Goal: Complete application form

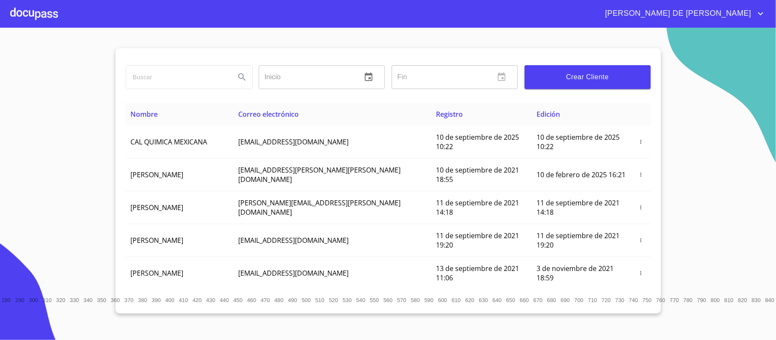
click at [154, 87] on input "search" at bounding box center [177, 77] width 102 height 23
type input "[PERSON_NAME]"
click at [244, 77] on icon "Search" at bounding box center [242, 77] width 10 height 10
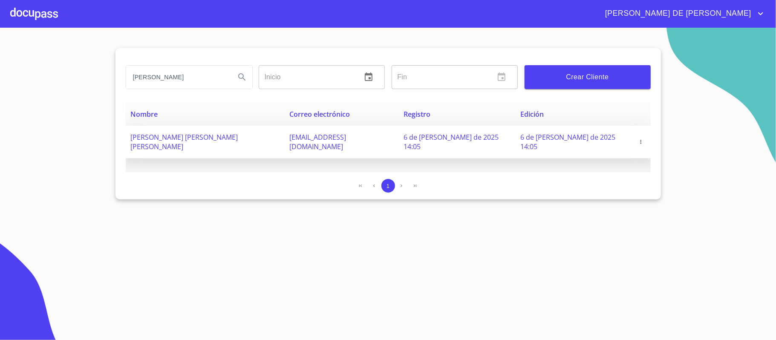
click at [637, 140] on span "button" at bounding box center [641, 142] width 9 height 6
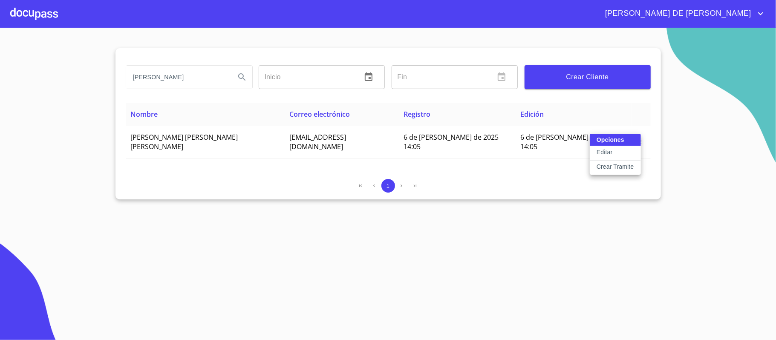
click at [617, 167] on p "Crear Tramite" at bounding box center [616, 166] width 38 height 9
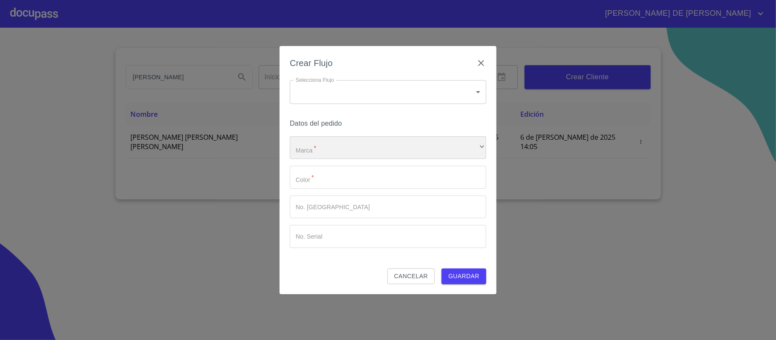
click at [329, 154] on div "​" at bounding box center [388, 147] width 196 height 23
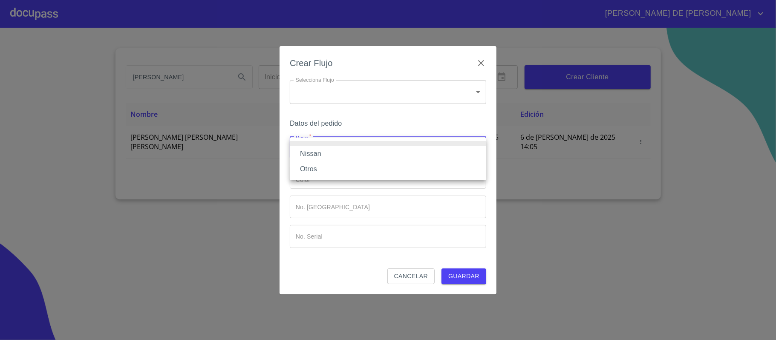
click at [329, 154] on li "Nissan" at bounding box center [388, 153] width 196 height 15
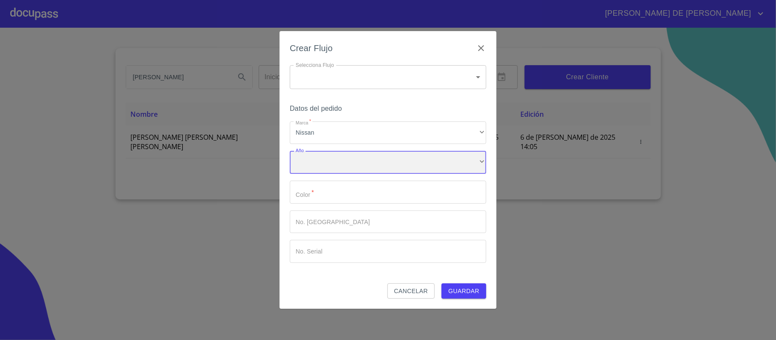
click at [335, 166] on div "​" at bounding box center [388, 162] width 196 height 23
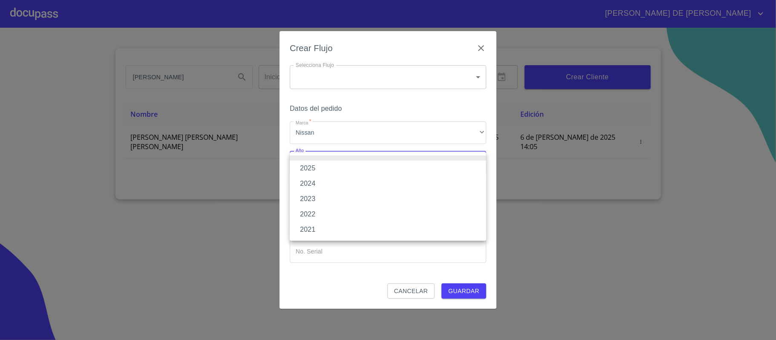
click at [335, 166] on li "2025" at bounding box center [388, 168] width 196 height 15
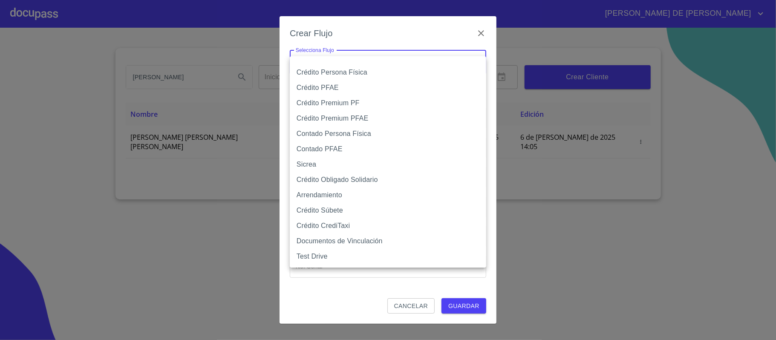
click at [342, 57] on body "RAYMUNDO DE JESUS TOMAS AL Inicio ​ Fin ​ Crear Cliente Nombre Correo electróni…" at bounding box center [388, 170] width 776 height 340
click at [339, 137] on li "Contado Persona Física" at bounding box center [388, 133] width 196 height 15
type input "60bf975b0d9865ccc2471536"
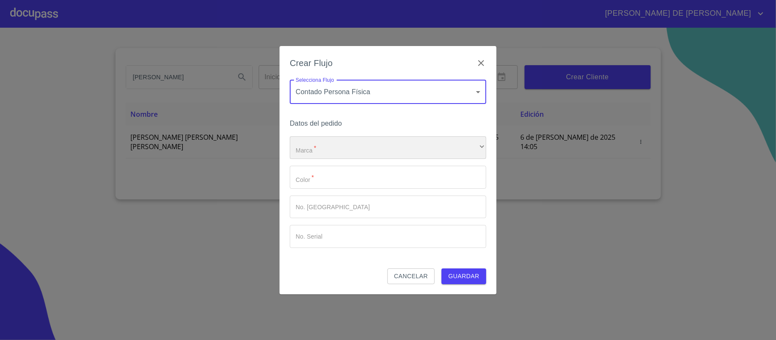
click at [332, 148] on div "​" at bounding box center [388, 147] width 196 height 23
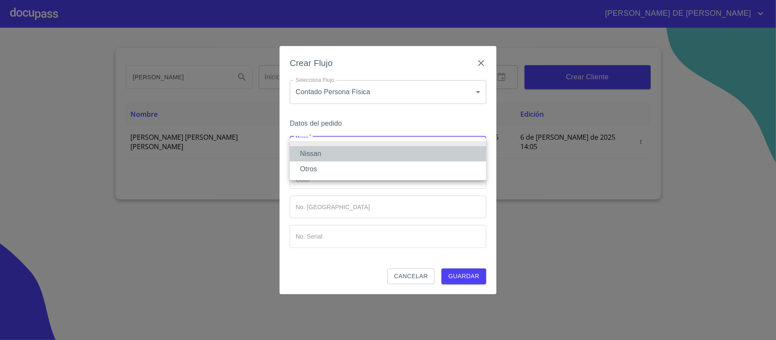
click at [329, 158] on li "Nissan" at bounding box center [388, 153] width 196 height 15
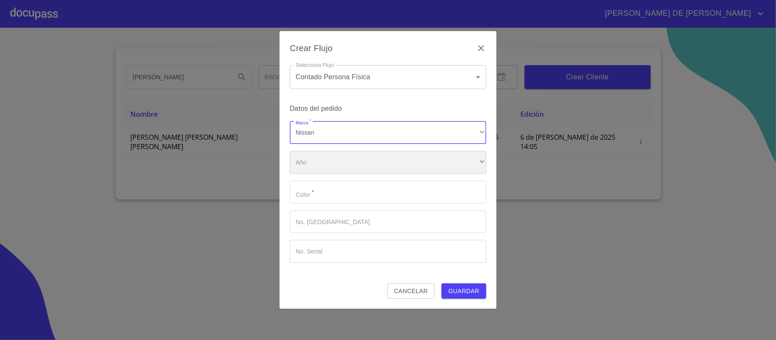
click at [329, 171] on div "​" at bounding box center [388, 162] width 196 height 23
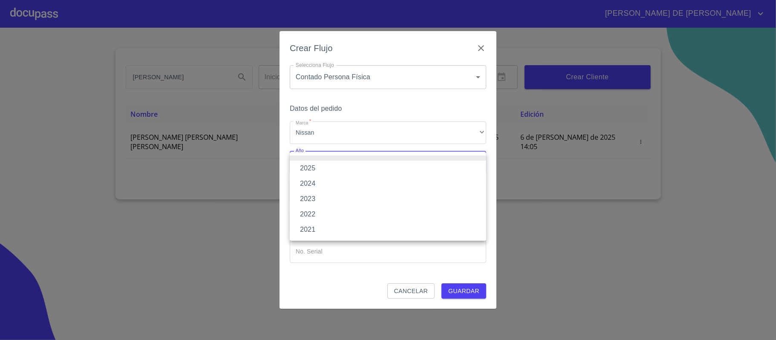
click at [326, 166] on li "2025" at bounding box center [388, 168] width 196 height 15
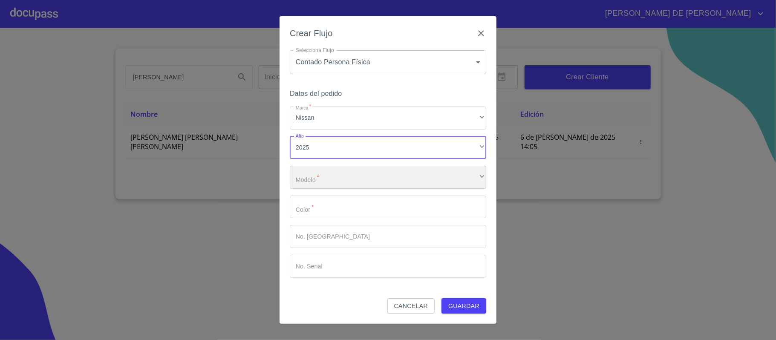
click at [324, 186] on div "​" at bounding box center [388, 177] width 196 height 23
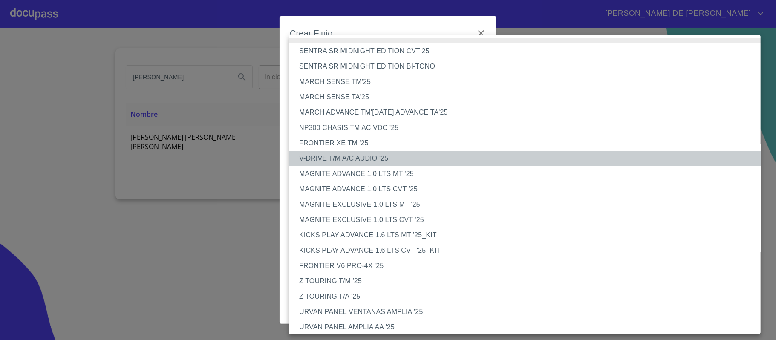
click at [330, 156] on li "V-DRIVE T/M A/C AUDIO '25" at bounding box center [529, 158] width 480 height 15
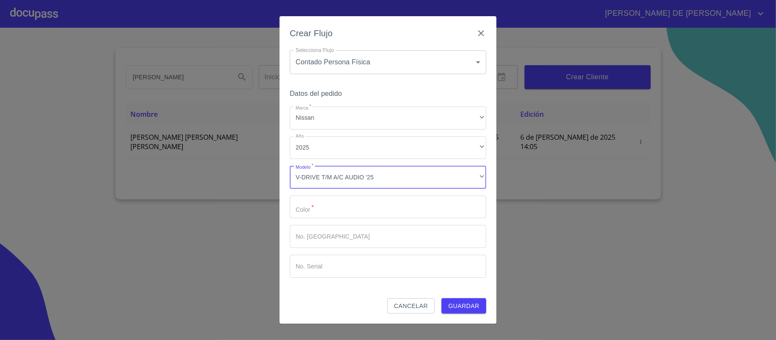
click at [335, 207] on input "Marca   *" at bounding box center [388, 207] width 196 height 23
type input "PLATA"
click at [452, 304] on span "Guardar" at bounding box center [463, 306] width 31 height 11
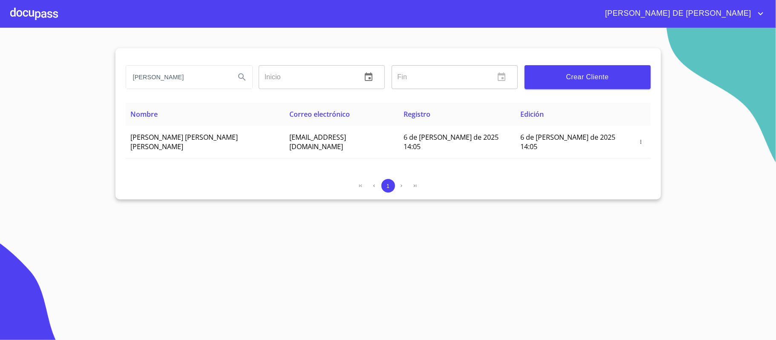
click at [37, 17] on div at bounding box center [34, 13] width 48 height 27
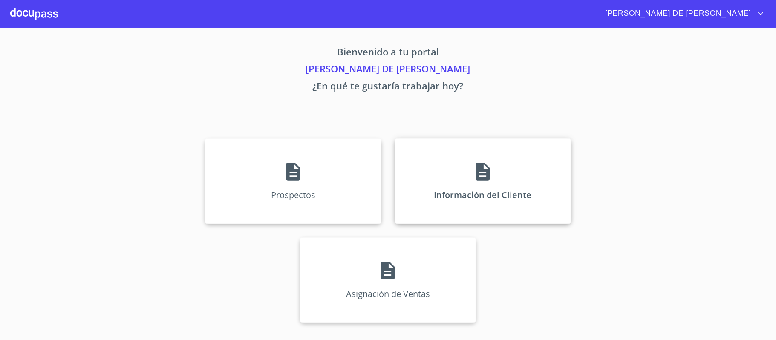
click at [501, 191] on p "Información del Cliente" at bounding box center [483, 195] width 98 height 12
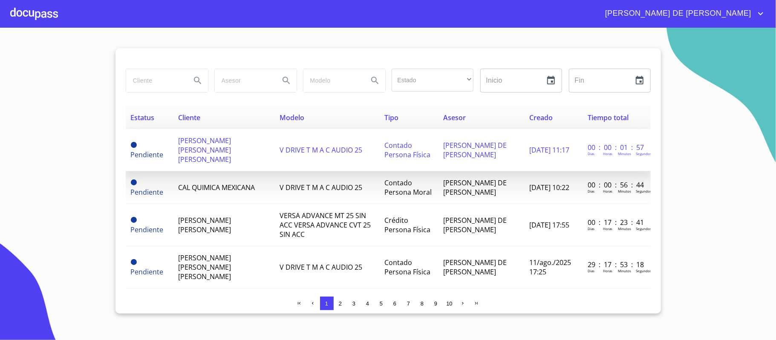
click at [274, 139] on td "V DRIVE T M A C AUDIO 25" at bounding box center [326, 150] width 105 height 42
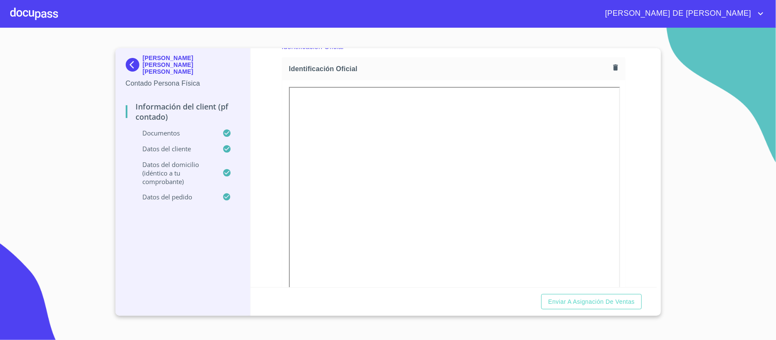
scroll to position [341, 0]
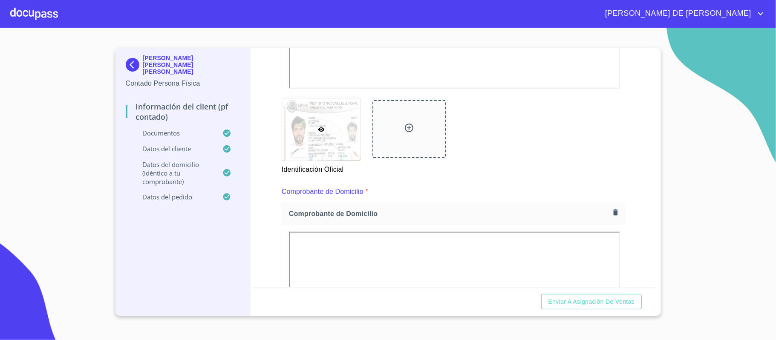
click at [407, 127] on icon at bounding box center [409, 128] width 10 height 10
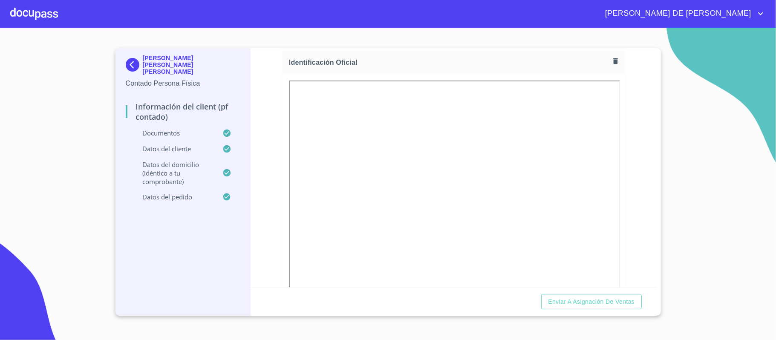
scroll to position [0, 0]
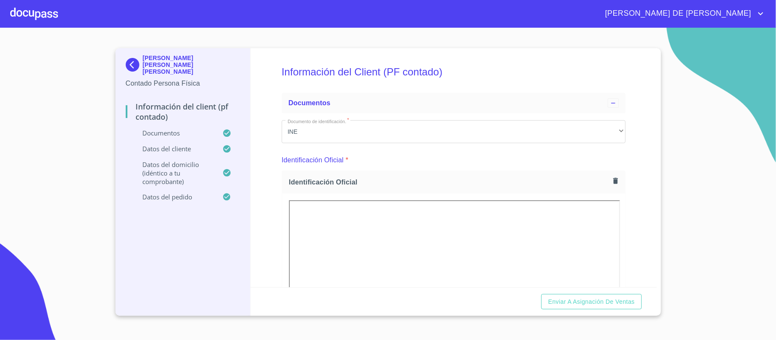
click at [605, 188] on div "Identificación Oficial" at bounding box center [453, 182] width 343 height 23
click at [612, 183] on icon "button" at bounding box center [616, 181] width 8 height 8
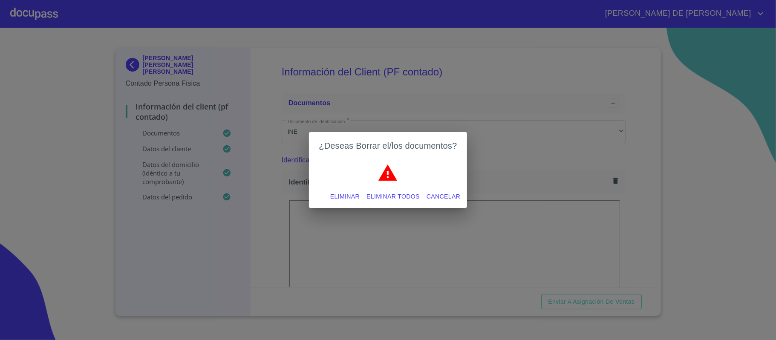
click at [340, 195] on span "Eliminar" at bounding box center [344, 196] width 29 height 11
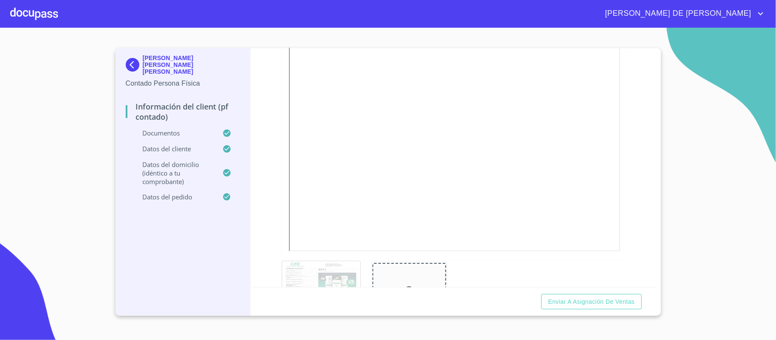
scroll to position [341, 0]
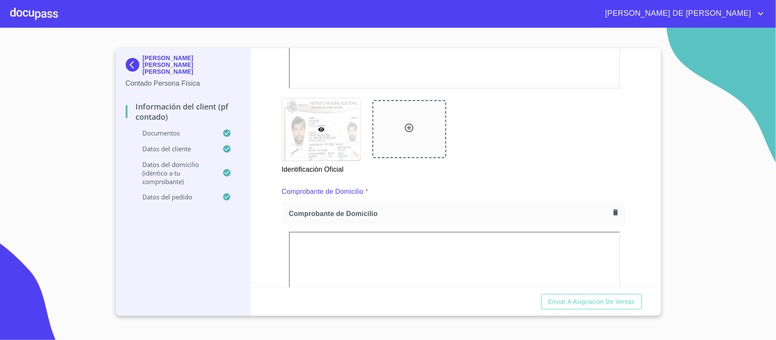
click at [404, 128] on icon at bounding box center [409, 128] width 10 height 10
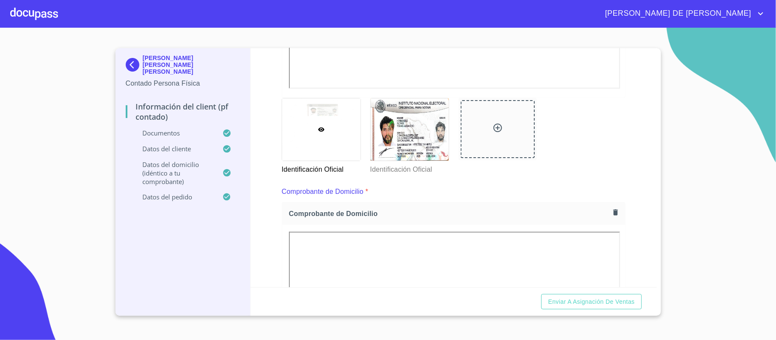
click at [500, 130] on div at bounding box center [498, 129] width 74 height 58
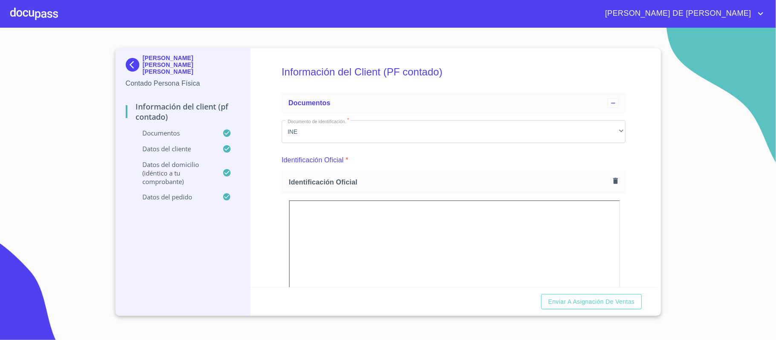
scroll to position [341, 0]
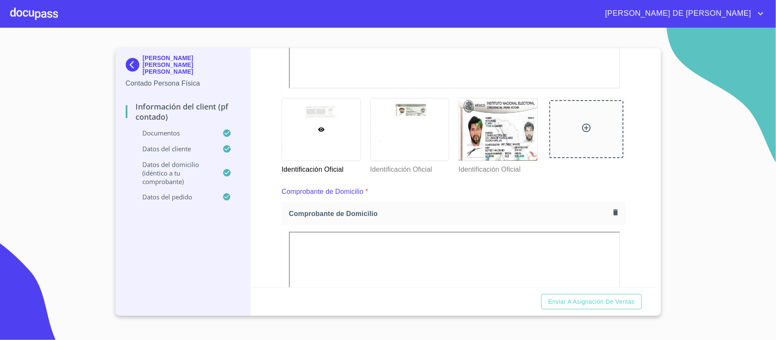
click at [329, 108] on div at bounding box center [321, 129] width 78 height 62
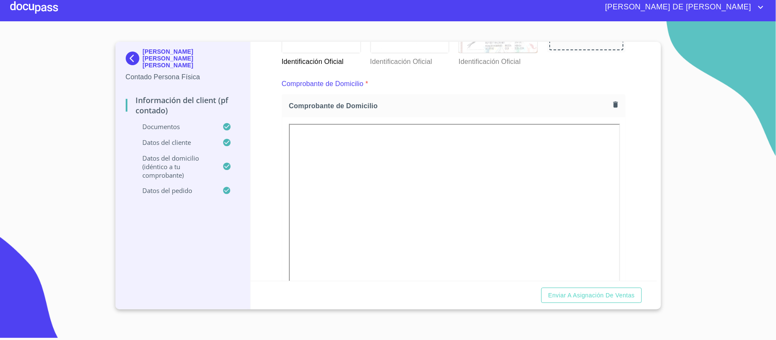
click at [493, 50] on div at bounding box center [498, 22] width 78 height 62
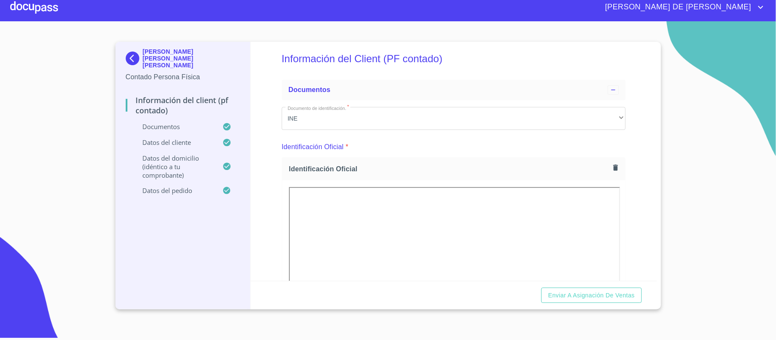
scroll to position [0, 0]
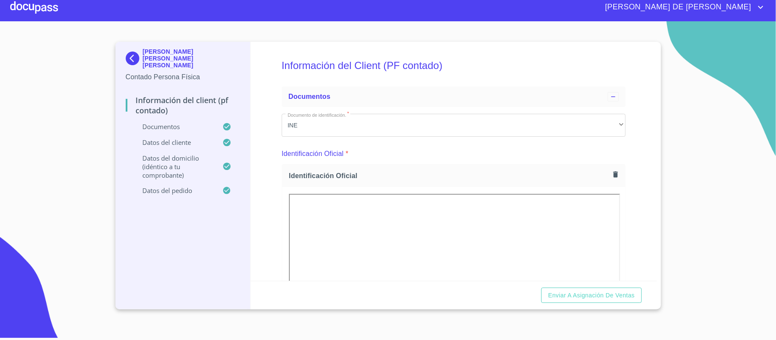
click at [610, 170] on button "button" at bounding box center [616, 175] width 12 height 12
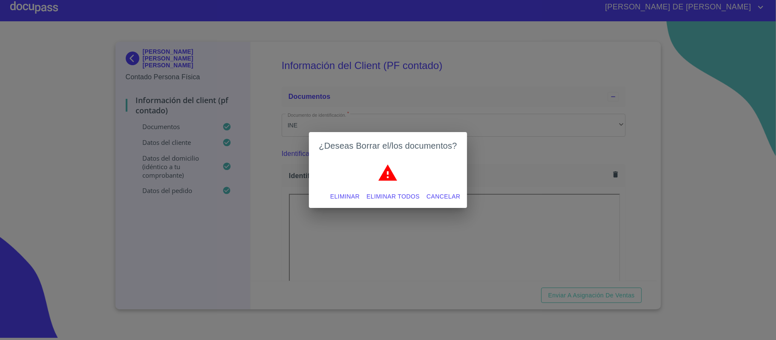
click at [346, 193] on span "Eliminar" at bounding box center [344, 196] width 29 height 11
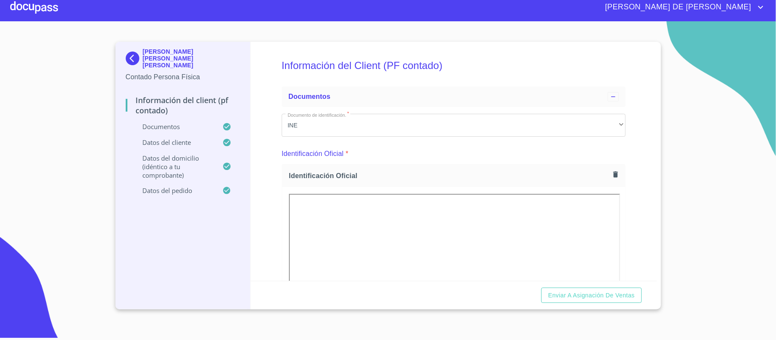
click at [626, 205] on div "Información del Client (PF contado) Documentos Documento de identificación.   *…" at bounding box center [454, 161] width 406 height 239
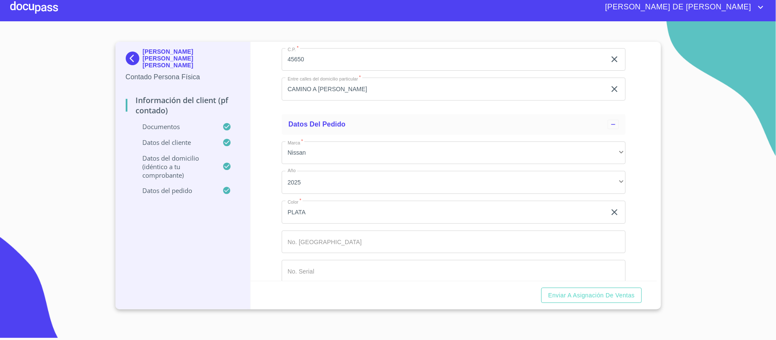
scroll to position [2281, 0]
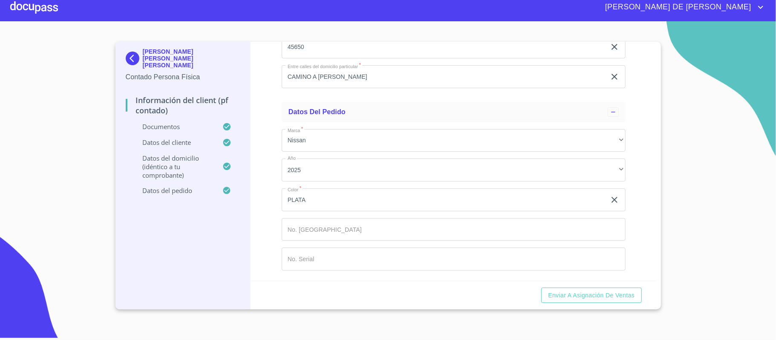
click at [433, 231] on input "Documento de identificación.   *" at bounding box center [454, 229] width 344 height 23
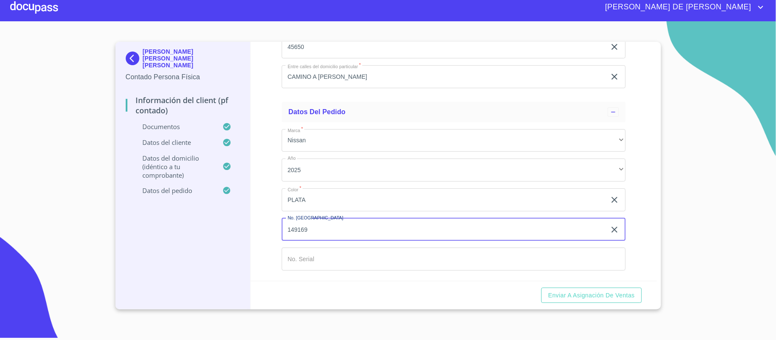
type input "149169"
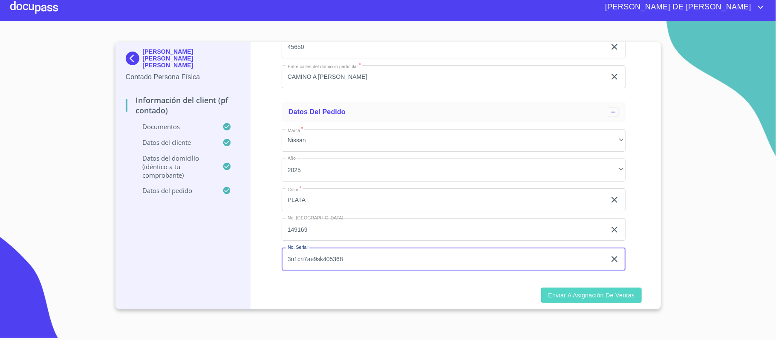
type input "3n1cn7ae9sk405368"
click at [620, 292] on span "Enviar a Asignación de Ventas" at bounding box center [591, 295] width 87 height 11
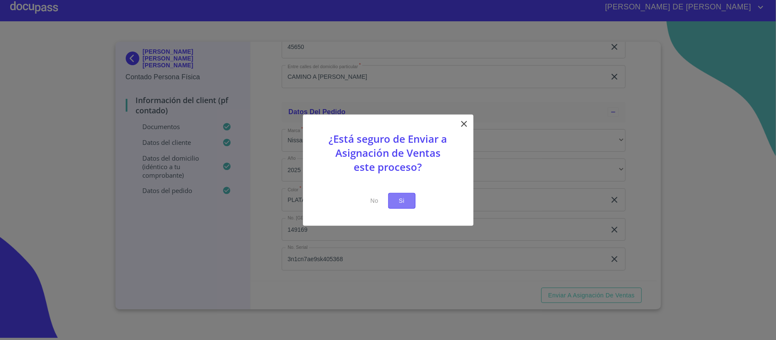
click at [405, 201] on span "Si" at bounding box center [402, 201] width 14 height 11
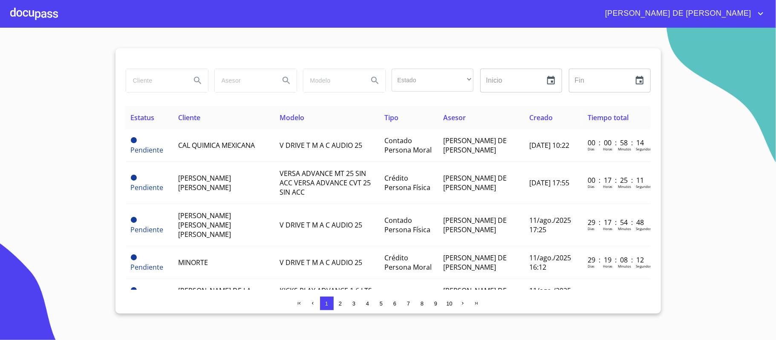
click at [47, 7] on div at bounding box center [34, 13] width 48 height 27
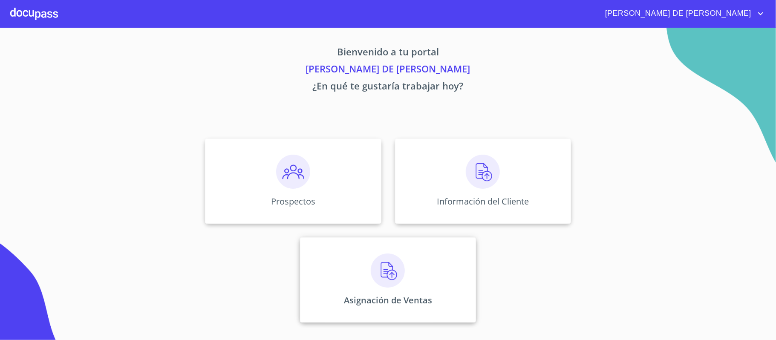
click at [400, 272] on img at bounding box center [388, 271] width 34 height 34
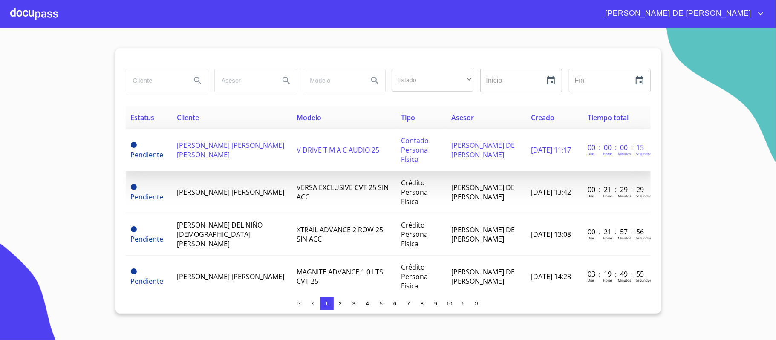
click at [254, 153] on td "[PERSON_NAME] [PERSON_NAME] [PERSON_NAME]" at bounding box center [232, 150] width 120 height 42
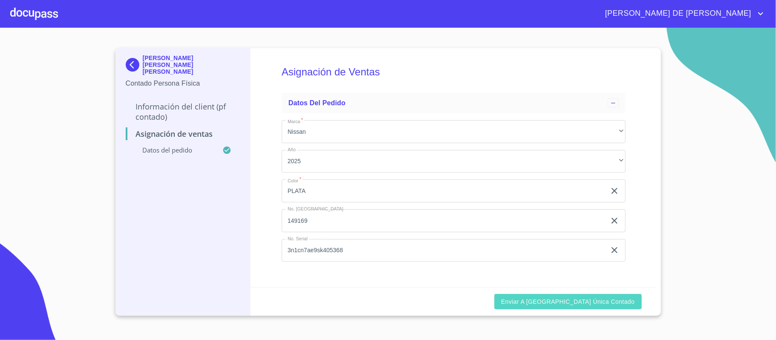
click at [574, 302] on span "Enviar a [GEOGRAPHIC_DATA] única contado" at bounding box center [568, 302] width 134 height 11
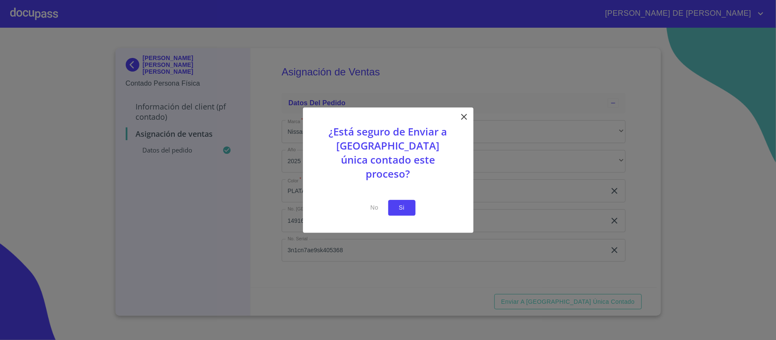
click at [406, 202] on span "Si" at bounding box center [402, 207] width 14 height 11
